Goal: Task Accomplishment & Management: Manage account settings

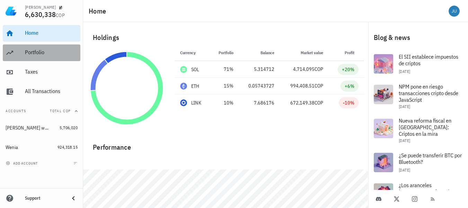
click at [49, 55] on div "Portfolio" at bounding box center [51, 52] width 53 height 7
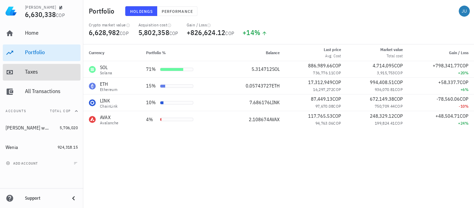
click at [31, 73] on div "Taxes" at bounding box center [51, 71] width 53 height 7
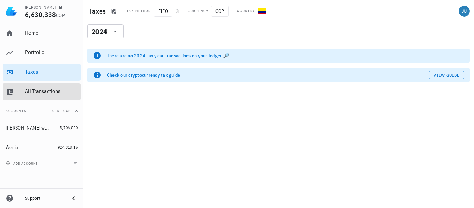
click at [35, 87] on div "All Transactions" at bounding box center [51, 92] width 53 height 16
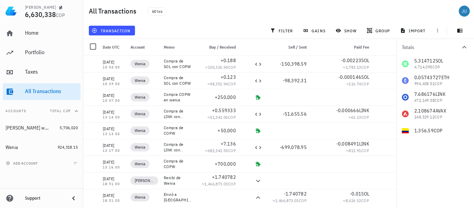
click at [121, 35] on div "transaction" at bounding box center [111, 30] width 49 height 12
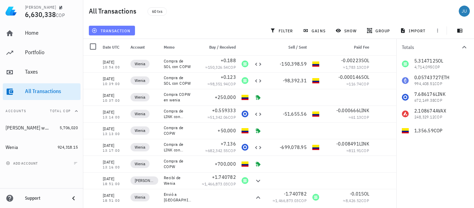
click at [122, 32] on span "transaction" at bounding box center [111, 31] width 37 height 6
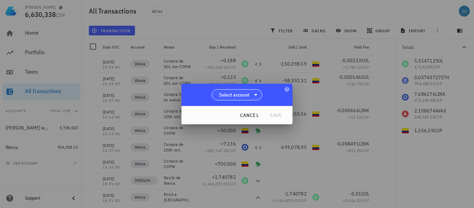
click at [249, 93] on span "Select account" at bounding box center [234, 94] width 31 height 7
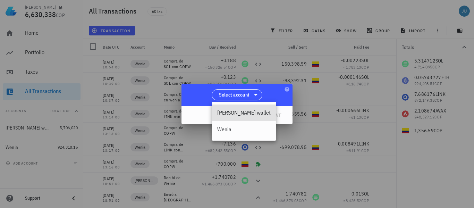
click at [233, 114] on div "[PERSON_NAME] wallet" at bounding box center [243, 112] width 53 height 7
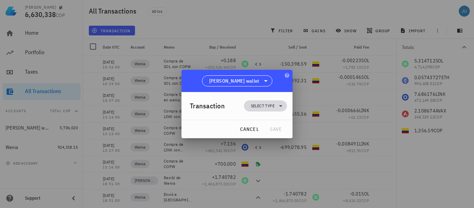
click at [276, 105] on span "Select type" at bounding box center [265, 105] width 35 height 11
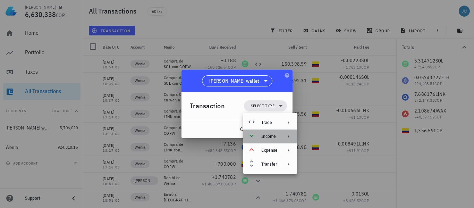
click at [288, 137] on icon at bounding box center [289, 136] width 6 height 6
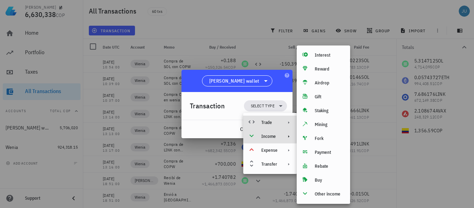
click at [286, 123] on icon at bounding box center [289, 123] width 6 height 6
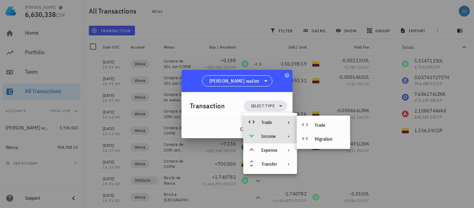
click at [287, 136] on icon at bounding box center [289, 136] width 6 height 6
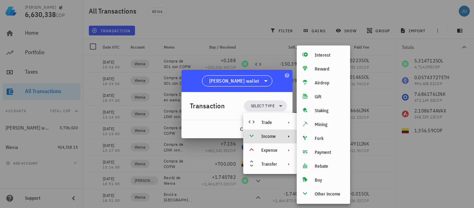
click at [206, 26] on div at bounding box center [237, 104] width 474 height 208
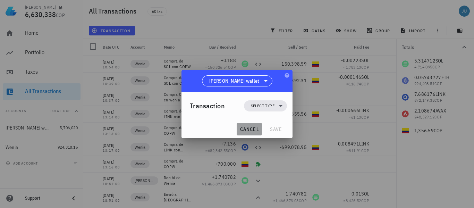
click at [253, 130] on span "cancel" at bounding box center [249, 129] width 20 height 6
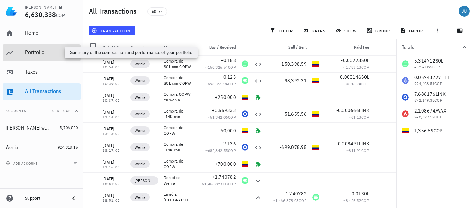
drag, startPoint x: 35, startPoint y: 53, endPoint x: 38, endPoint y: 49, distance: 5.2
click at [35, 53] on div "Portfolio" at bounding box center [51, 52] width 53 height 7
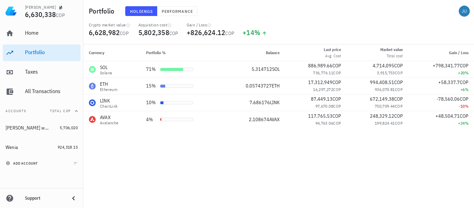
click at [29, 163] on span "add account" at bounding box center [22, 163] width 31 height 5
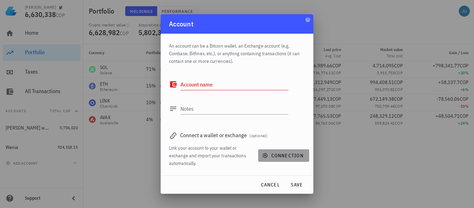
click at [265, 156] on icon "button" at bounding box center [265, 155] width 5 height 5
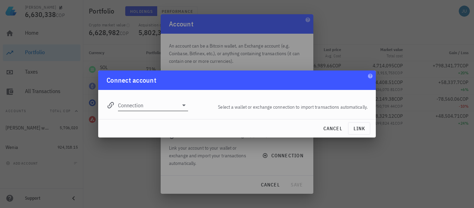
click at [159, 108] on input "Connection" at bounding box center [148, 105] width 60 height 11
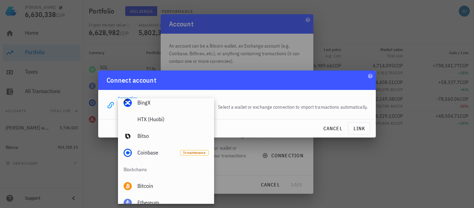
scroll to position [173, 0]
click at [346, 18] on div at bounding box center [237, 104] width 474 height 208
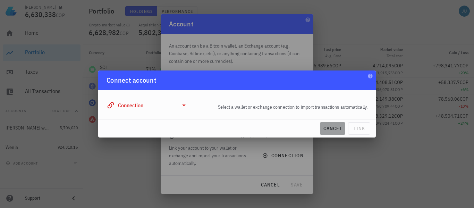
click at [333, 131] on span "cancel" at bounding box center [332, 128] width 20 height 6
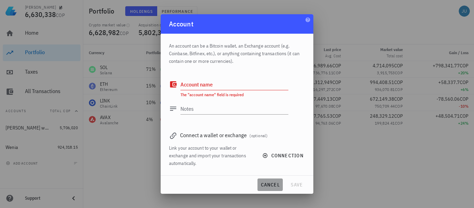
click at [269, 186] on span "cancel" at bounding box center [270, 184] width 20 height 6
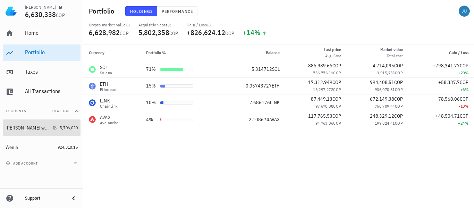
click at [18, 123] on div "[PERSON_NAME] wallet" at bounding box center [31, 127] width 51 height 15
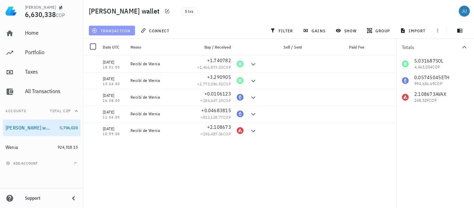
click at [115, 32] on span "transaction" at bounding box center [111, 31] width 37 height 6
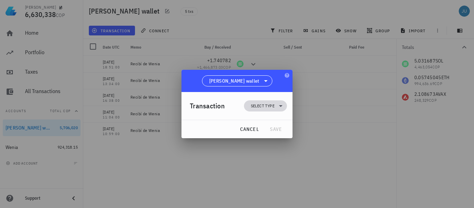
click at [277, 104] on icon at bounding box center [280, 106] width 8 height 8
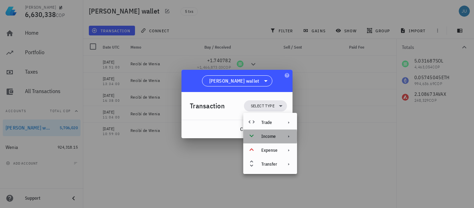
click at [286, 138] on icon at bounding box center [289, 136] width 6 height 6
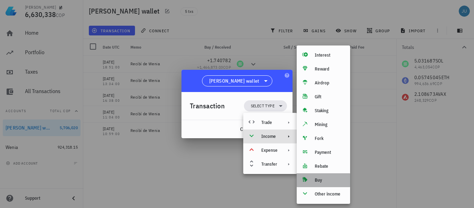
click at [319, 180] on div "Buy" at bounding box center [329, 180] width 30 height 6
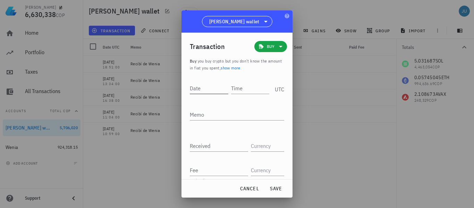
click at [213, 91] on input "Date" at bounding box center [209, 88] width 38 height 11
click at [213, 91] on input "Date" at bounding box center [210, 88] width 40 height 11
type input "[DATE]"
click at [236, 86] on input "Time" at bounding box center [250, 88] width 40 height 11
type input "01:22:26"
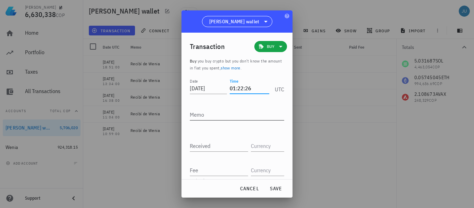
click at [233, 114] on textarea "Memo" at bounding box center [237, 114] width 94 height 11
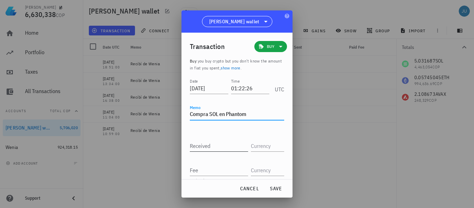
type textarea "Compra SOL en Phantom"
click at [217, 150] on input "Received" at bounding box center [219, 145] width 58 height 11
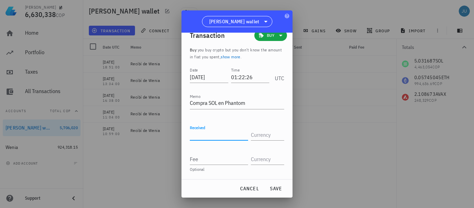
click at [214, 135] on input "Received" at bounding box center [219, 134] width 58 height 11
click at [260, 155] on input "text" at bounding box center [267, 158] width 32 height 11
click at [227, 138] on input "Received" at bounding box center [219, 134] width 58 height 11
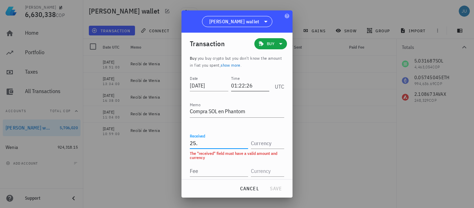
scroll to position [0, 0]
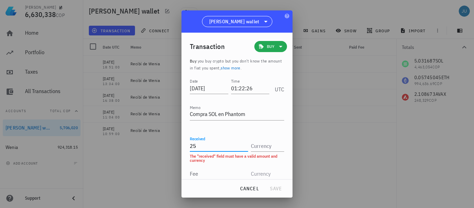
click at [276, 48] on icon at bounding box center [280, 46] width 8 height 8
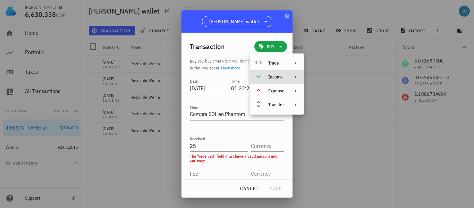
click at [293, 78] on icon at bounding box center [296, 77] width 6 height 6
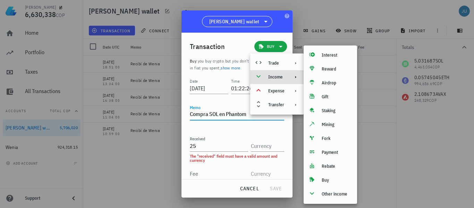
click at [248, 115] on textarea "Compra SOL en Phantom" at bounding box center [237, 114] width 94 height 11
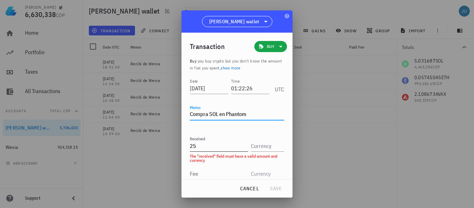
click at [228, 149] on input "25" at bounding box center [219, 145] width 58 height 11
type input "2"
type input "0.10953465"
click at [257, 148] on input "text" at bounding box center [267, 145] width 32 height 11
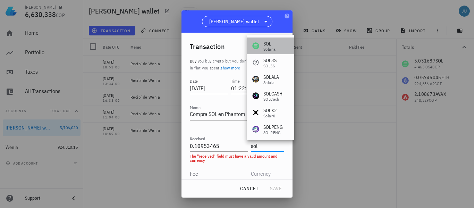
click at [270, 43] on div "SOL" at bounding box center [269, 43] width 12 height 7
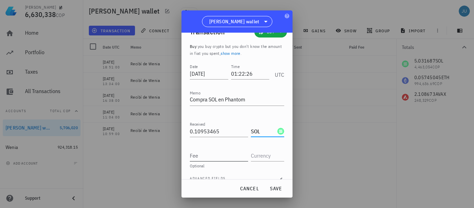
scroll to position [25, 0]
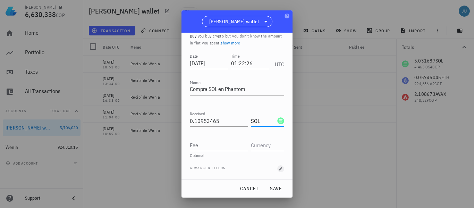
type input "SOL"
click at [278, 170] on icon "button" at bounding box center [280, 168] width 4 height 4
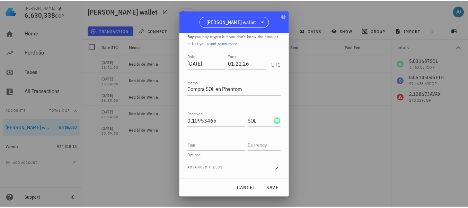
scroll to position [53, 0]
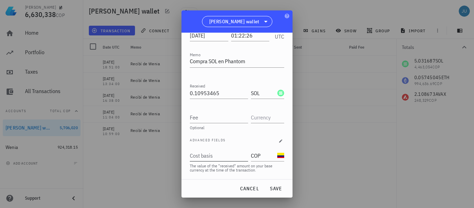
click at [218, 157] on input "Cost basis" at bounding box center [218, 155] width 57 height 11
click at [206, 156] on input "Cost basis" at bounding box center [218, 155] width 57 height 11
paste input "99069.73"
type input "99,069.73"
click at [211, 117] on input "Fee" at bounding box center [219, 117] width 58 height 11
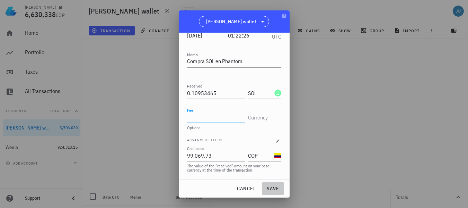
click at [277, 189] on span "save" at bounding box center [273, 188] width 17 height 6
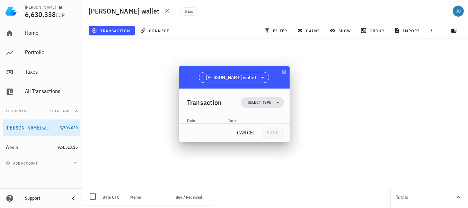
scroll to position [0, 0]
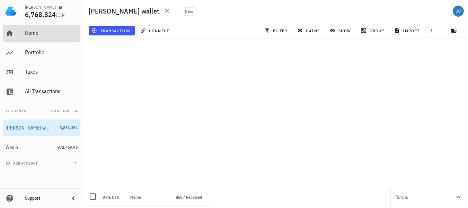
click at [37, 27] on div "Home" at bounding box center [51, 33] width 53 height 16
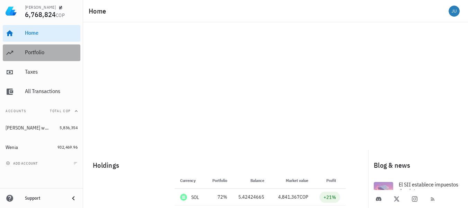
click at [34, 53] on div "Portfolio" at bounding box center [51, 52] width 53 height 7
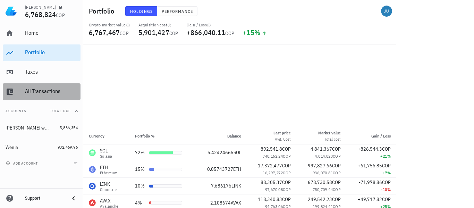
click at [57, 91] on div "All Transactions" at bounding box center [51, 91] width 53 height 7
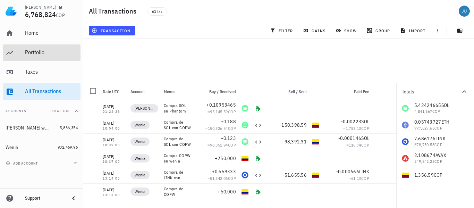
click at [39, 55] on div "Portfolio" at bounding box center [51, 52] width 53 height 7
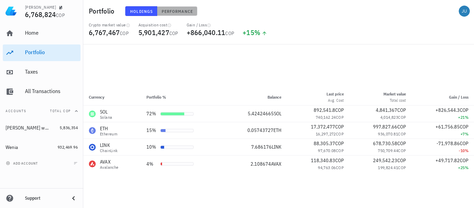
click at [175, 15] on button "Performance" at bounding box center [177, 11] width 40 height 10
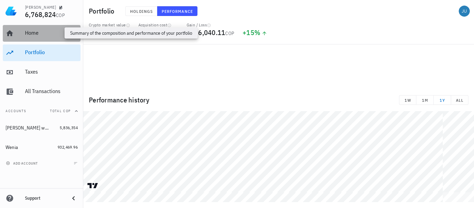
click at [33, 36] on div "Home" at bounding box center [51, 32] width 53 height 7
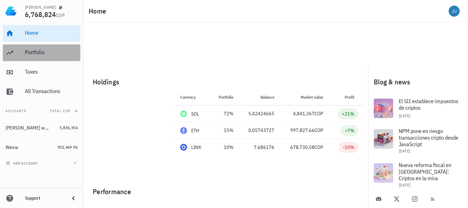
click at [42, 53] on div "Portfolio" at bounding box center [51, 52] width 53 height 7
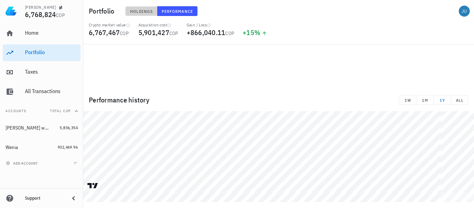
click at [148, 15] on button "Holdings" at bounding box center [141, 11] width 32 height 10
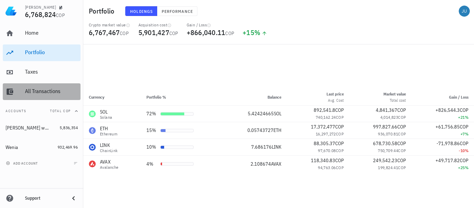
click at [49, 90] on div "All Transactions" at bounding box center [51, 91] width 53 height 7
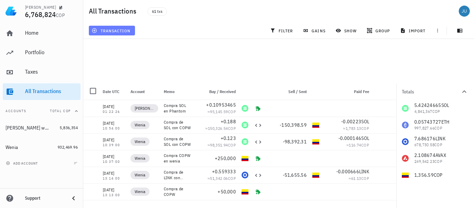
click at [111, 32] on span "transaction" at bounding box center [111, 31] width 37 height 6
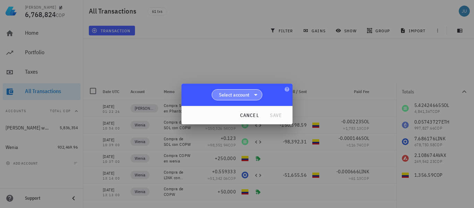
click at [252, 97] on icon at bounding box center [255, 94] width 8 height 8
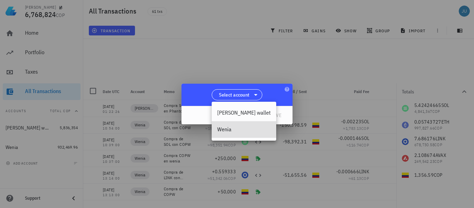
click at [224, 131] on div "Wenia" at bounding box center [243, 129] width 53 height 7
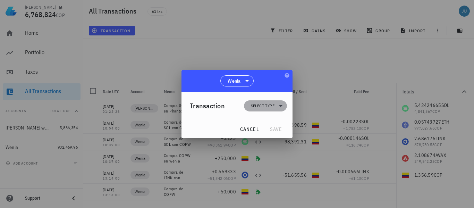
click at [263, 106] on span "Select type" at bounding box center [263, 105] width 24 height 7
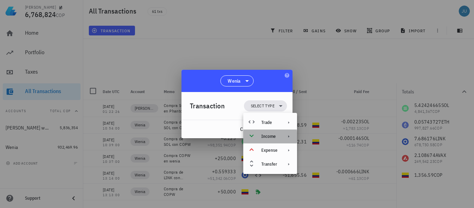
click at [278, 138] on div "Income" at bounding box center [270, 136] width 54 height 14
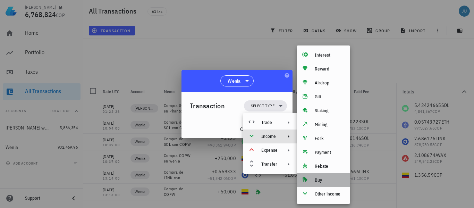
click at [317, 181] on div "Buy" at bounding box center [329, 180] width 30 height 6
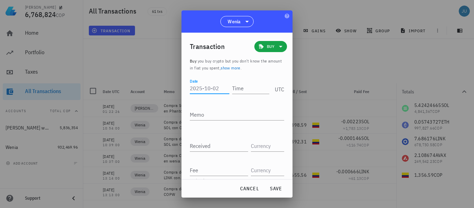
click at [213, 87] on input "Date" at bounding box center [210, 88] width 40 height 11
type input "[DATE]"
click at [231, 89] on input "Time" at bounding box center [250, 88] width 40 height 11
type input "10:53:00"
click at [227, 113] on textarea "Memo" at bounding box center [237, 114] width 94 height 11
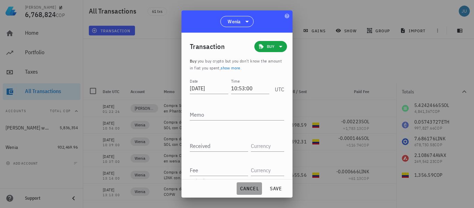
click at [244, 187] on span "cancel" at bounding box center [249, 188] width 20 height 6
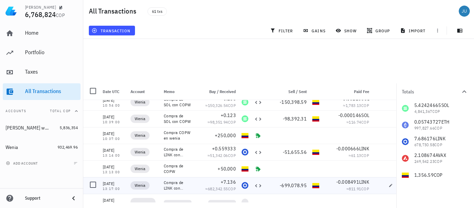
scroll to position [35, 0]
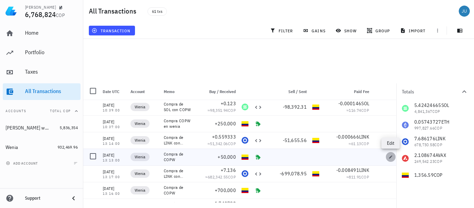
click at [391, 158] on icon "button" at bounding box center [390, 157] width 4 height 4
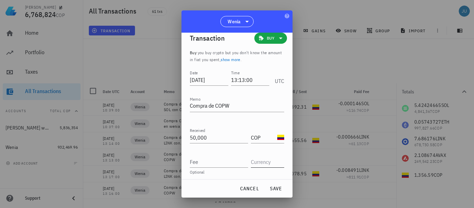
scroll to position [11, 0]
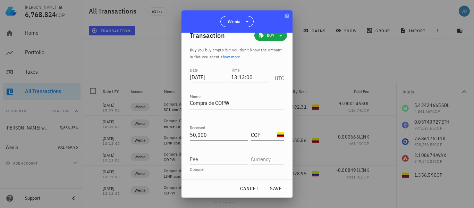
click at [306, 11] on div at bounding box center [237, 104] width 474 height 208
click at [249, 189] on span "cancel" at bounding box center [249, 188] width 20 height 6
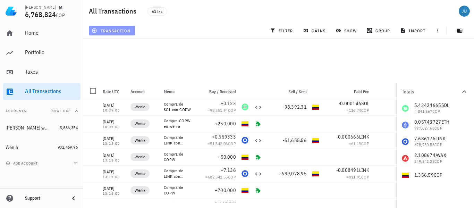
click at [113, 34] on button "transaction" at bounding box center [112, 31] width 46 height 10
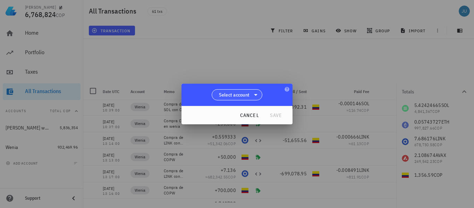
click at [253, 94] on icon at bounding box center [255, 94] width 8 height 8
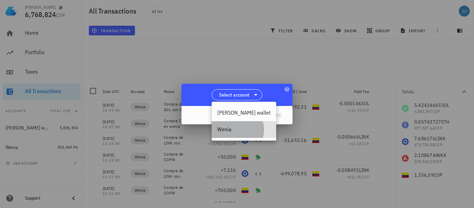
click at [231, 127] on div "Wenia" at bounding box center [243, 129] width 53 height 7
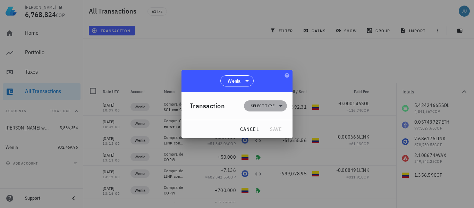
click at [271, 108] on span "Select type" at bounding box center [263, 105] width 24 height 7
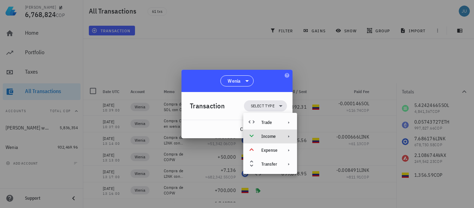
click at [287, 135] on icon at bounding box center [289, 136] width 6 height 6
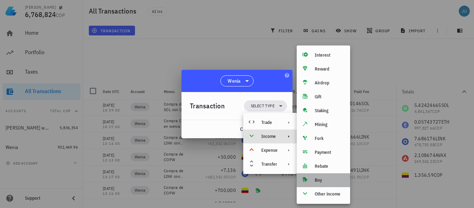
click at [320, 180] on div "Buy" at bounding box center [329, 180] width 30 height 6
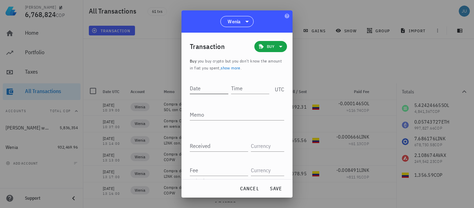
click at [196, 88] on input "Date" at bounding box center [209, 88] width 38 height 11
type input "2"
type input "[DATE]"
click at [238, 89] on input "Time" at bounding box center [250, 88] width 37 height 11
type input "10:52:00"
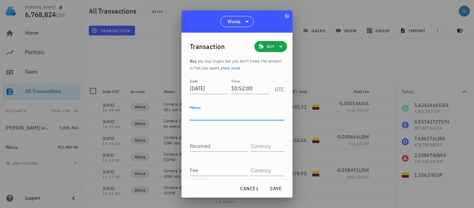
click at [216, 116] on textarea "Memo" at bounding box center [237, 114] width 94 height 11
type textarea "c"
type textarea "Compra de COPW"
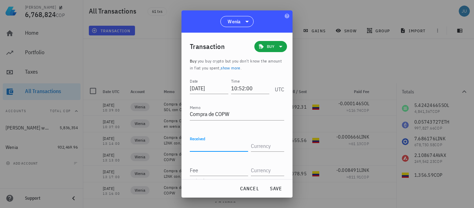
click at [205, 146] on input "Received" at bounding box center [219, 145] width 58 height 11
type input "250,000"
click at [261, 147] on input "text" at bounding box center [267, 145] width 32 height 11
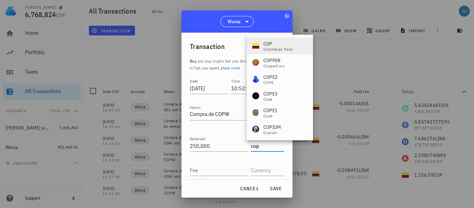
click at [276, 44] on div "COP" at bounding box center [277, 43] width 29 height 7
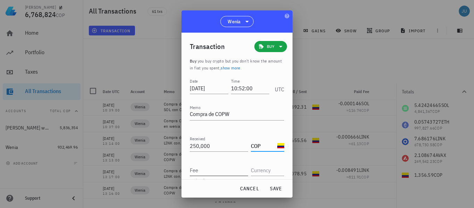
type input "COP"
click at [208, 166] on input "Fee" at bounding box center [219, 169] width 58 height 11
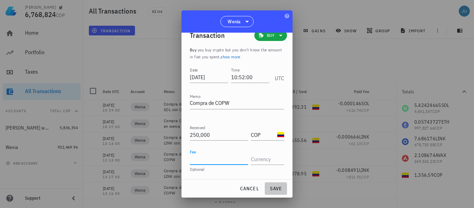
click at [276, 187] on span "save" at bounding box center [275, 188] width 17 height 6
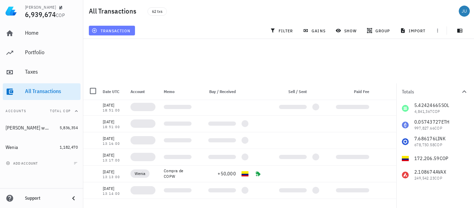
click at [121, 29] on span "transaction" at bounding box center [111, 31] width 37 height 6
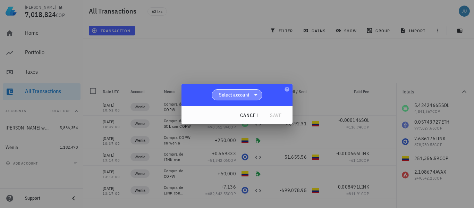
click at [250, 93] on span "Select account" at bounding box center [237, 94] width 42 height 10
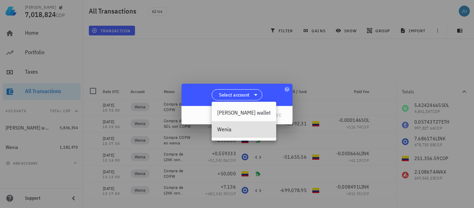
click at [229, 132] on div "Wenia" at bounding box center [243, 129] width 53 height 7
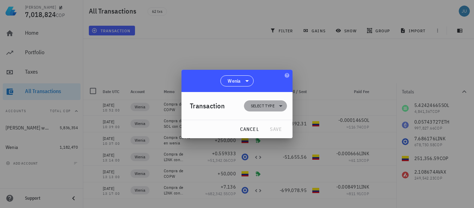
click at [275, 106] on span "Select type" at bounding box center [265, 105] width 35 height 11
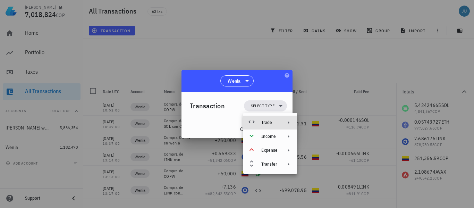
click at [293, 123] on div "Trade" at bounding box center [270, 122] width 54 height 14
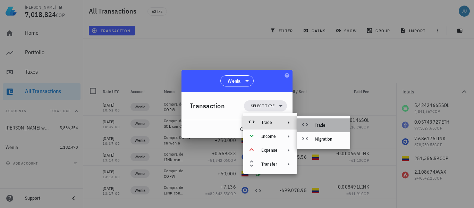
click at [319, 126] on div "Trade" at bounding box center [329, 125] width 30 height 6
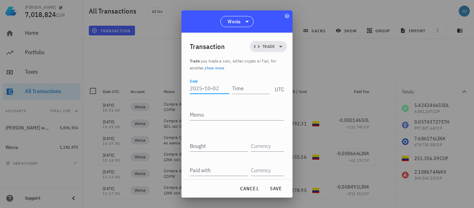
click at [217, 90] on input "Date" at bounding box center [210, 88] width 40 height 11
type input "[DATE]"
click at [241, 87] on input "Time" at bounding box center [250, 88] width 40 height 11
type input "10:53:00"
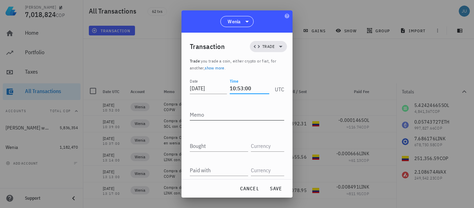
click at [220, 119] on textarea "Memo" at bounding box center [237, 114] width 94 height 11
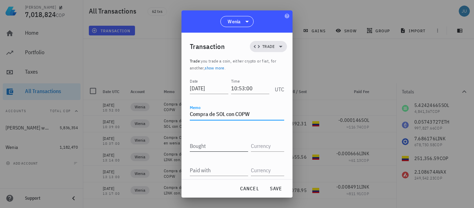
type textarea "Compra de SOL con COPW"
click at [217, 149] on input "Bought" at bounding box center [219, 145] width 58 height 11
type input "0.310629"
click at [263, 148] on input "text" at bounding box center [267, 145] width 32 height 11
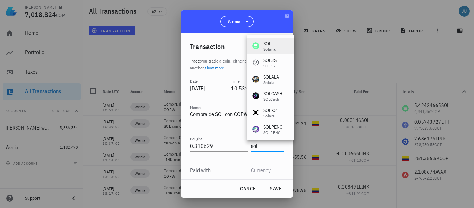
click at [278, 42] on div "[PERSON_NAME]" at bounding box center [271, 45] width 48 height 17
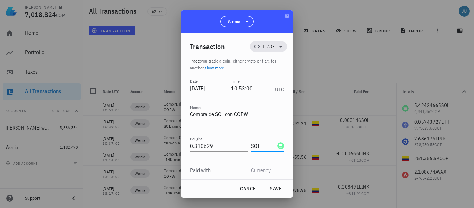
type input "SOL"
click at [206, 168] on div "Paid with" at bounding box center [219, 169] width 58 height 11
type input "248,790.91"
click at [259, 172] on input "text" at bounding box center [267, 169] width 32 height 11
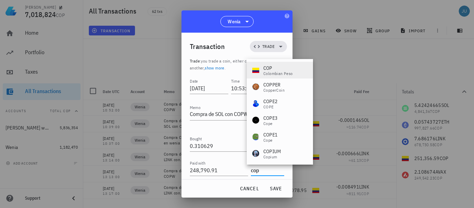
click at [270, 74] on div "Colombian Peso" at bounding box center [277, 73] width 29 height 4
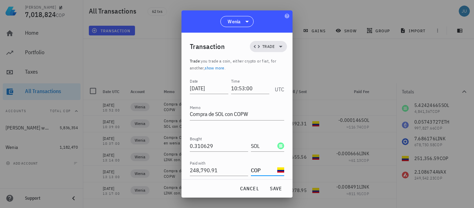
scroll to position [49, 0]
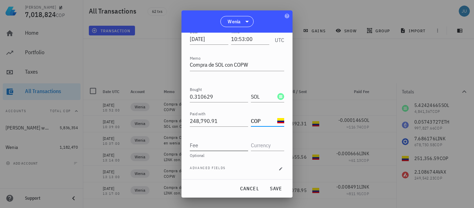
type input "COP"
click at [236, 144] on input "Fee" at bounding box center [219, 144] width 58 height 11
type input "0.00037"
click at [256, 147] on input "text" at bounding box center [267, 144] width 32 height 11
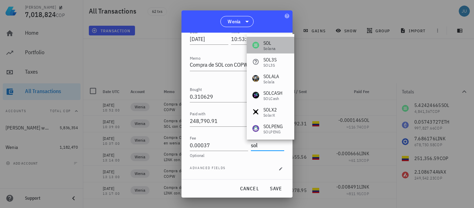
click at [271, 49] on div "Solana" at bounding box center [269, 48] width 12 height 4
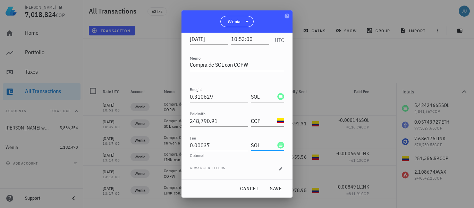
type input "SOL"
click at [245, 169] on div "Advanced fields" at bounding box center [237, 168] width 94 height 7
click at [278, 168] on icon "button" at bounding box center [280, 168] width 4 height 4
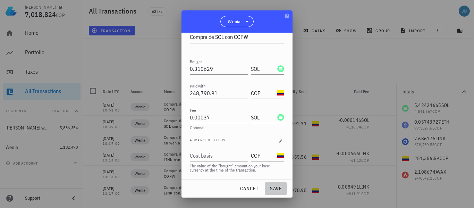
click at [280, 191] on span "save" at bounding box center [275, 188] width 17 height 6
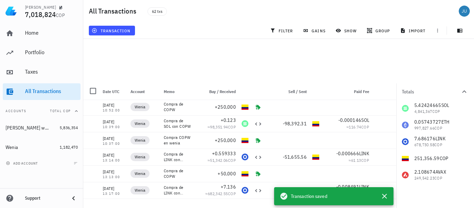
scroll to position [0, 0]
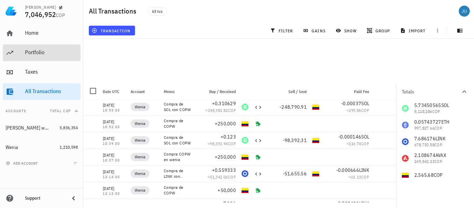
click at [37, 51] on div "Portfolio" at bounding box center [51, 52] width 53 height 7
